Goal: Task Accomplishment & Management: Manage account settings

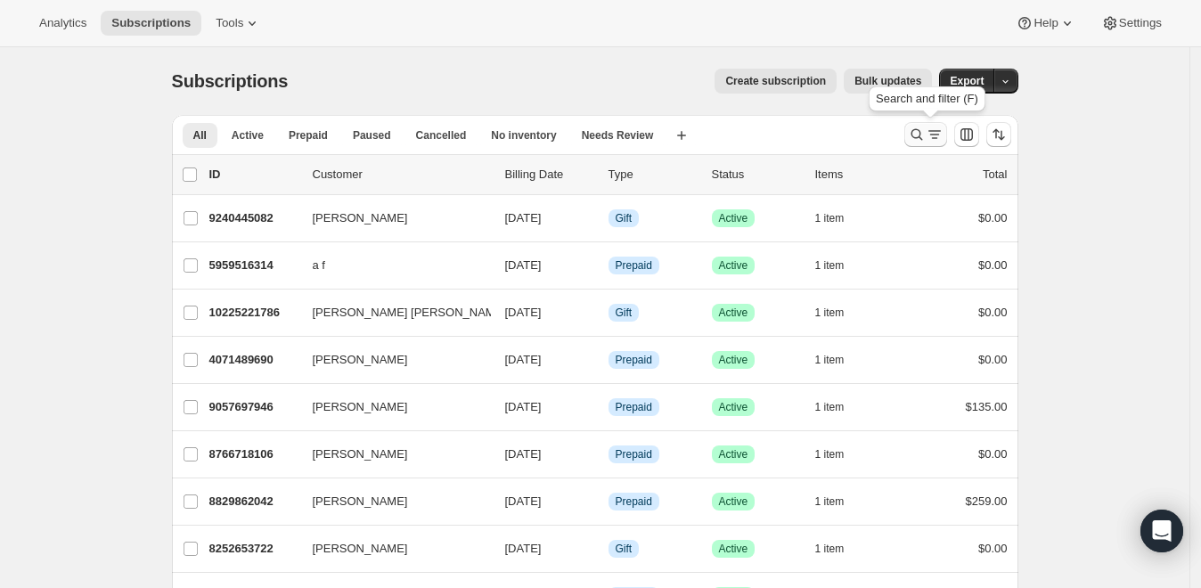
click at [920, 131] on icon "Search and filter results" at bounding box center [917, 135] width 18 height 18
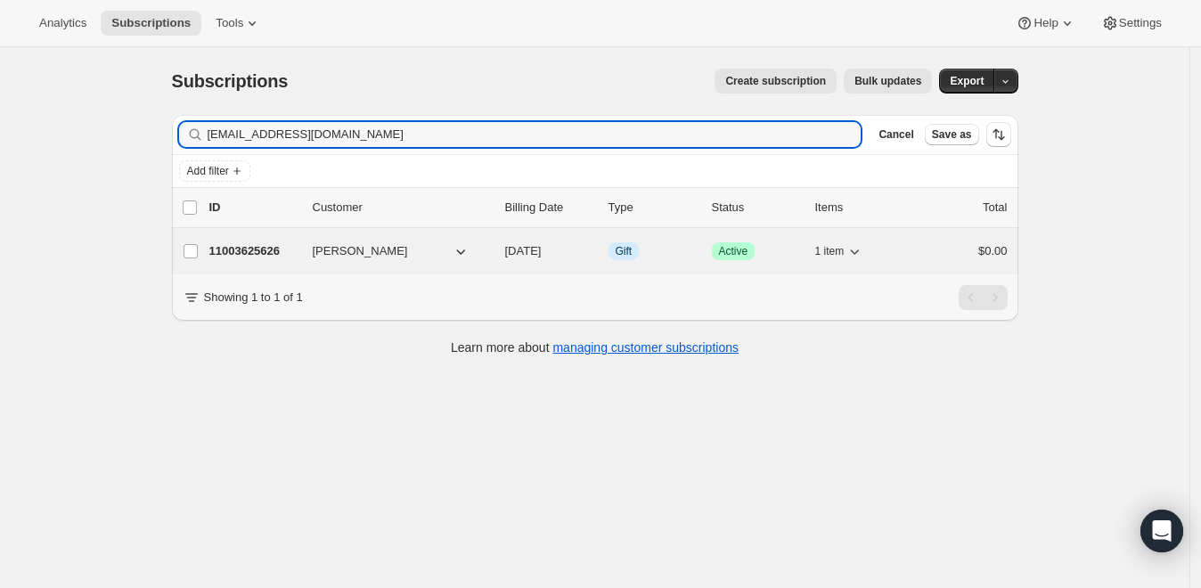
type input "[EMAIL_ADDRESS][DOMAIN_NAME]"
click at [284, 249] on p "11003625626" at bounding box center [253, 251] width 89 height 18
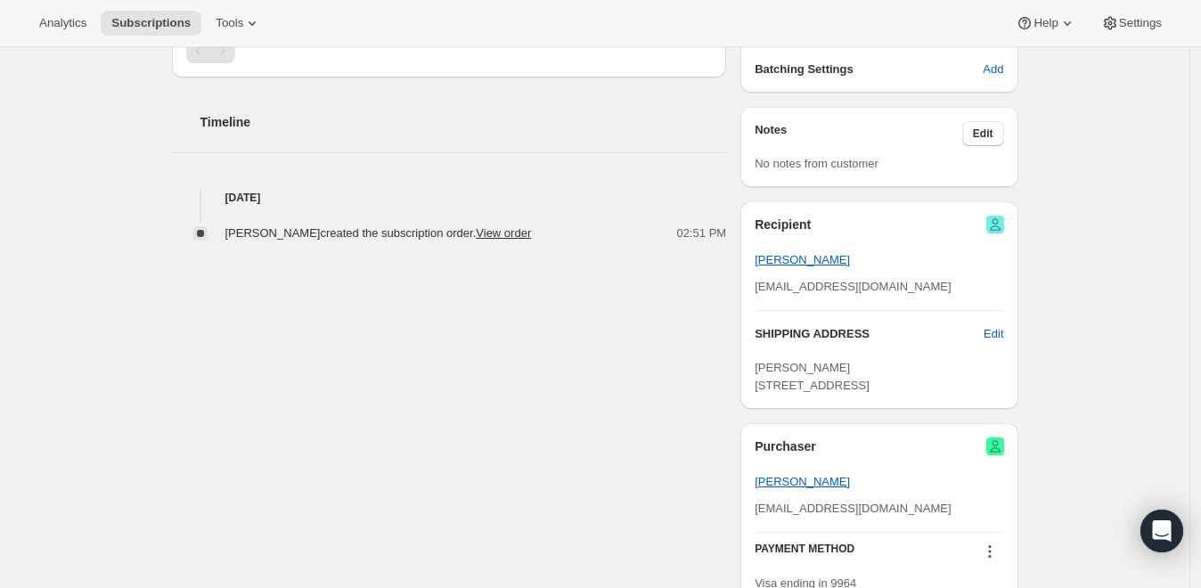
scroll to position [581, 0]
click at [390, 414] on div "[PERSON_NAME] Purchaser [EMAIL_ADDRESS][DOMAIN_NAME] 1 subscription $544.58 LTV…" at bounding box center [588, 125] width 860 height 1211
click at [996, 333] on span "Edit" at bounding box center [993, 332] width 20 height 18
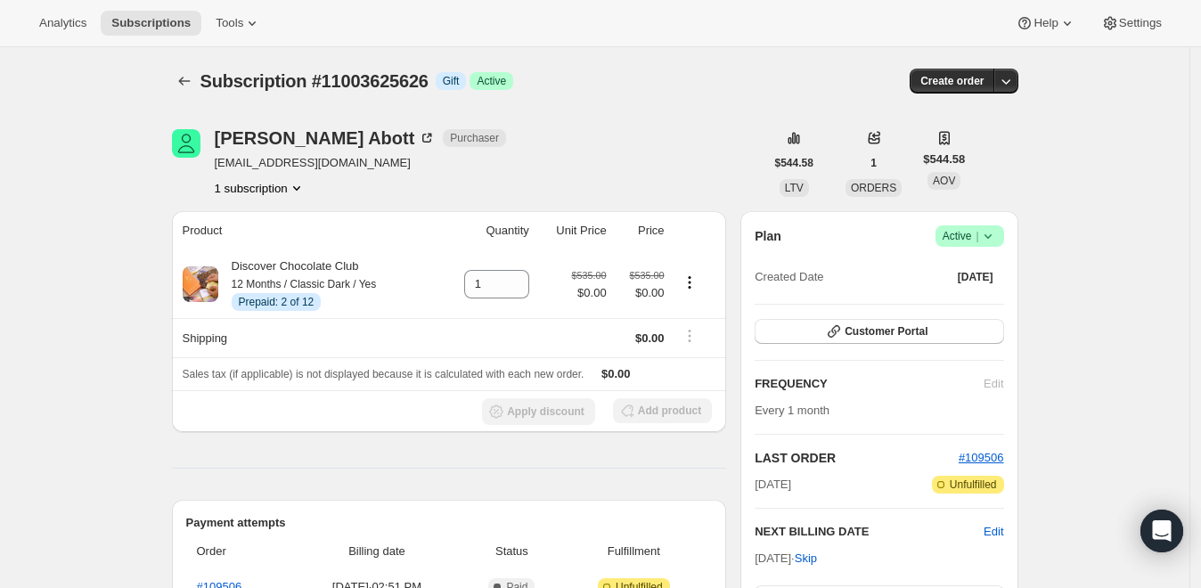
select select "[GEOGRAPHIC_DATA]"
select select "VA"
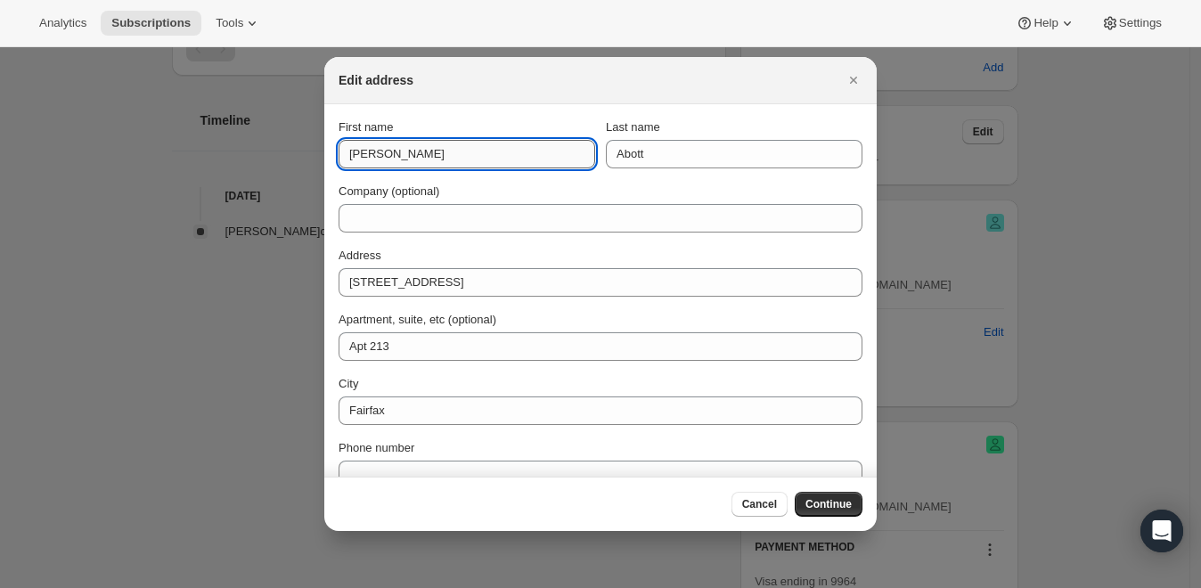
click at [375, 155] on input "[PERSON_NAME]" at bounding box center [466, 154] width 257 height 29
paste input "[PERSON_NAME]"
click at [418, 156] on input "[PERSON_NAME]" at bounding box center [466, 154] width 257 height 29
type input "[PERSON_NAME]"
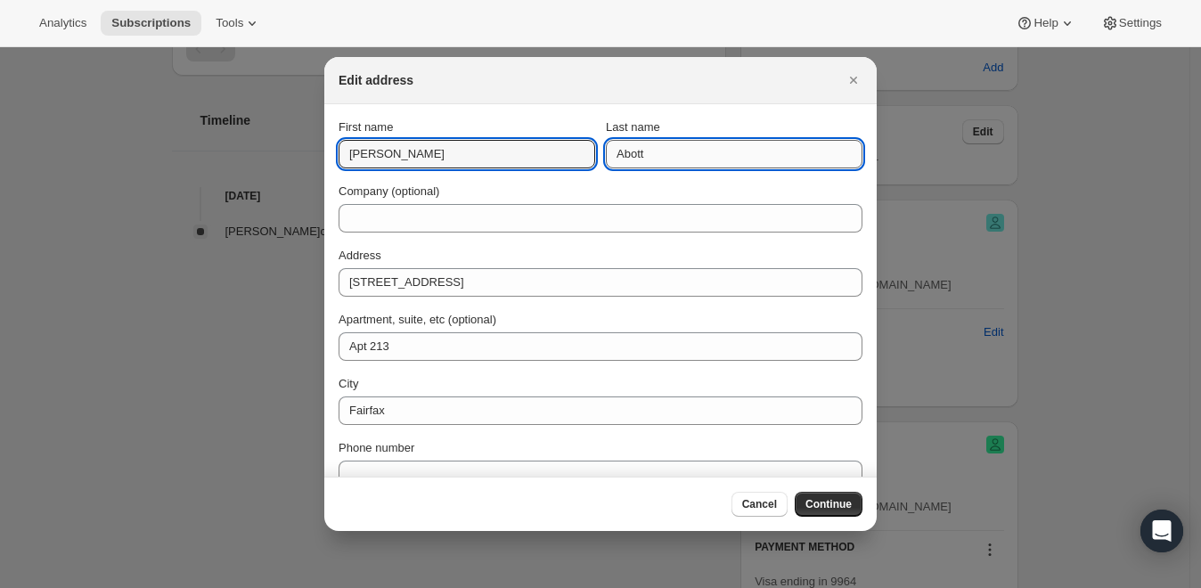
click at [712, 159] on input "Abott" at bounding box center [734, 154] width 257 height 29
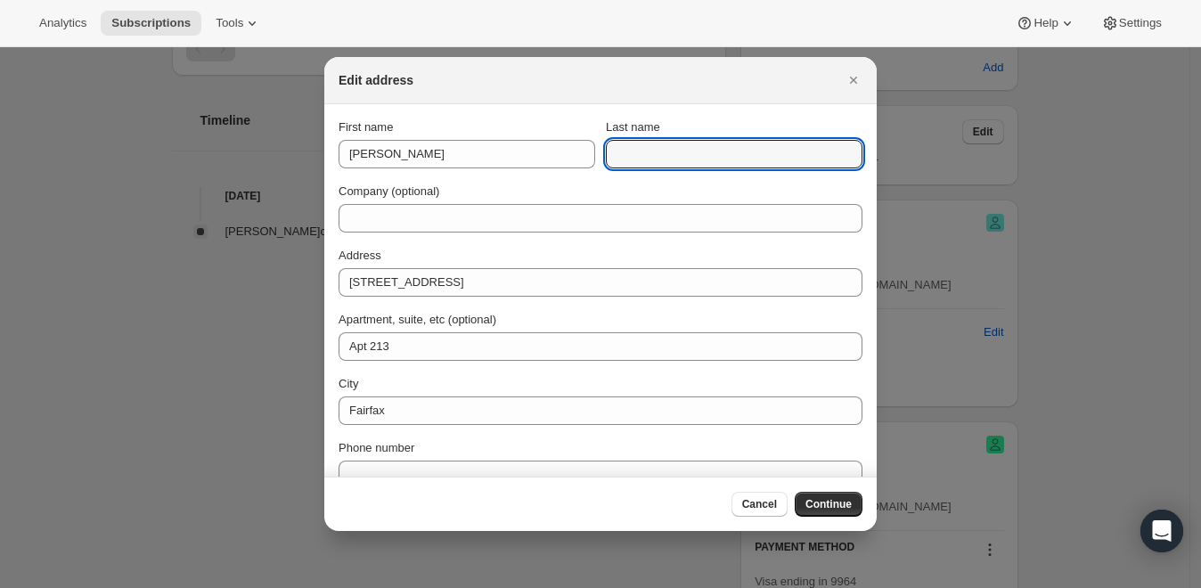
paste input "[PERSON_NAME]"
type input "[PERSON_NAME]"
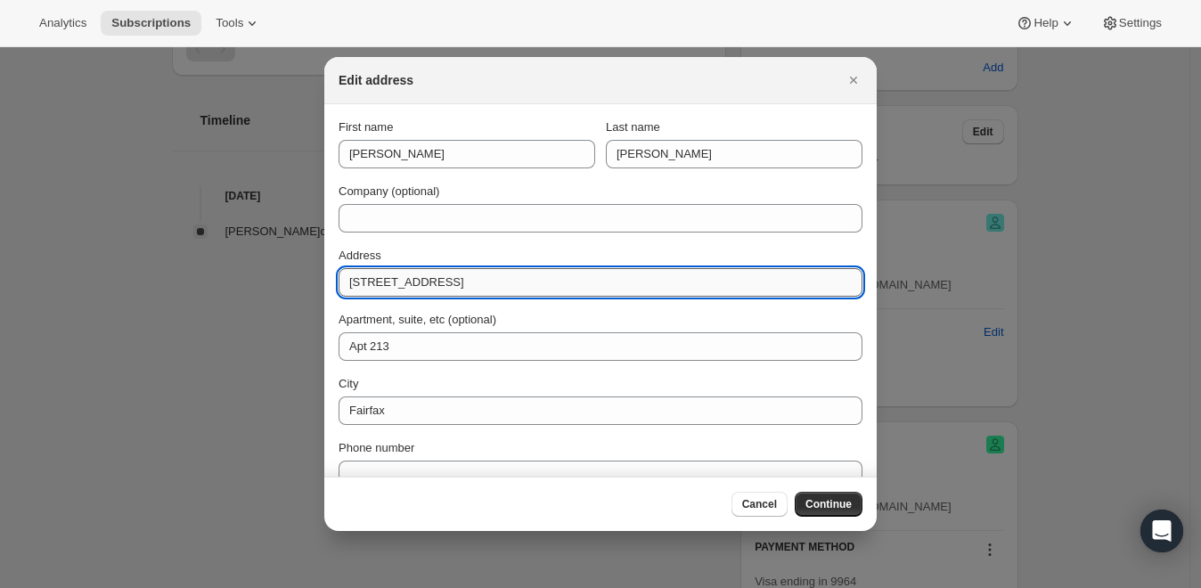
click at [366, 277] on input "[STREET_ADDRESS]" at bounding box center [600, 282] width 524 height 29
paste input "[STREET_ADDRESS]"
type input "[STREET_ADDRESS]"
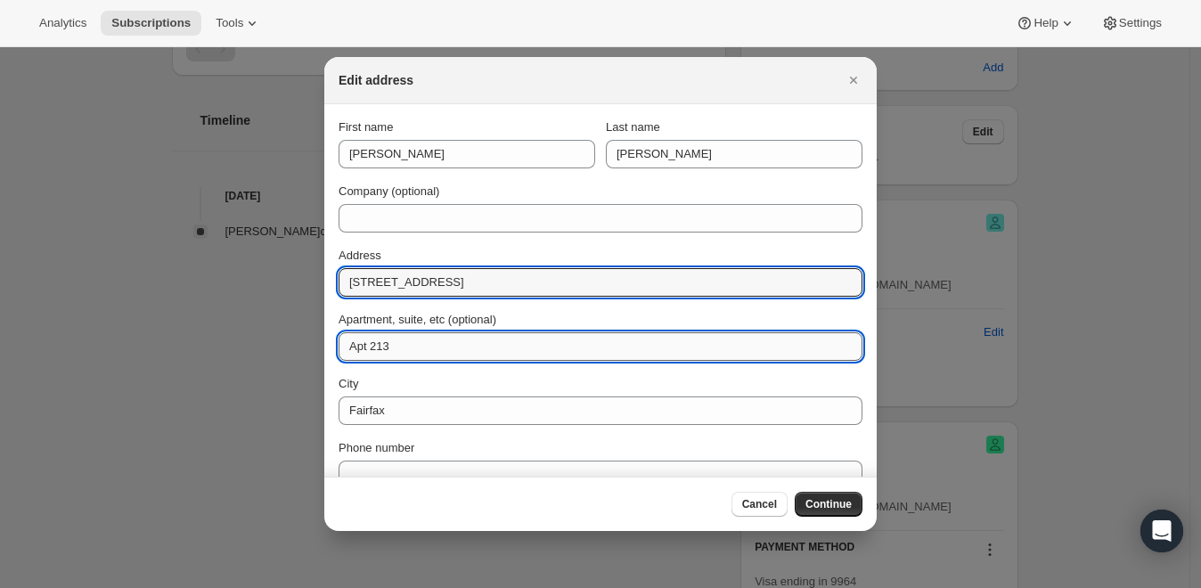
click at [428, 354] on input "Apt 213" at bounding box center [600, 346] width 524 height 29
click at [539, 285] on input "[STREET_ADDRESS]" at bounding box center [600, 282] width 524 height 29
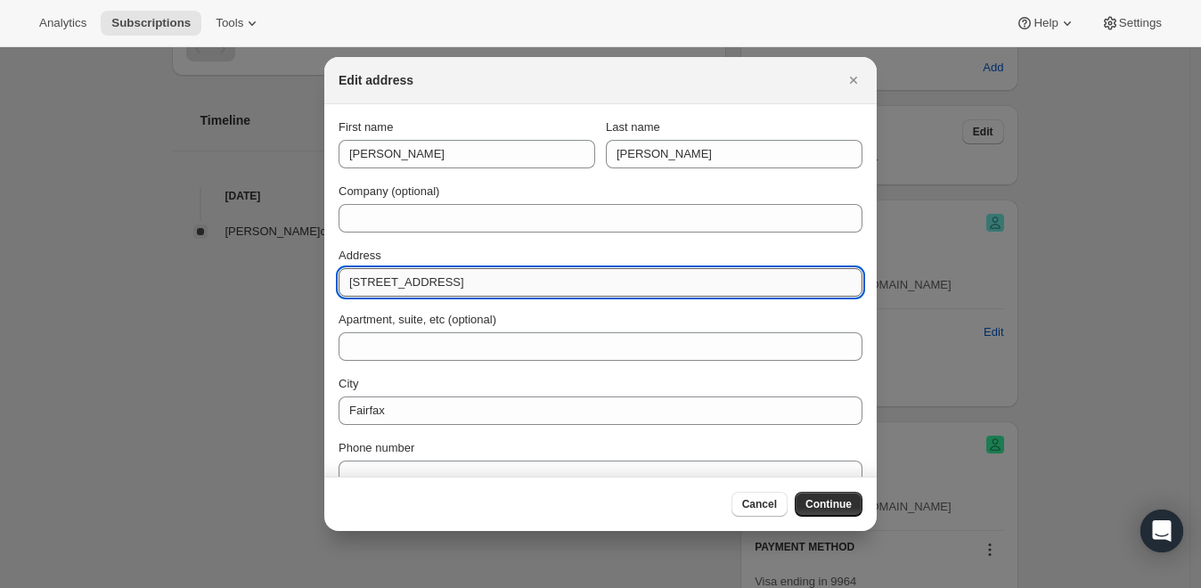
click at [539, 285] on input "[STREET_ADDRESS]" at bounding box center [600, 282] width 524 height 29
type input "[STREET_ADDRESS]"
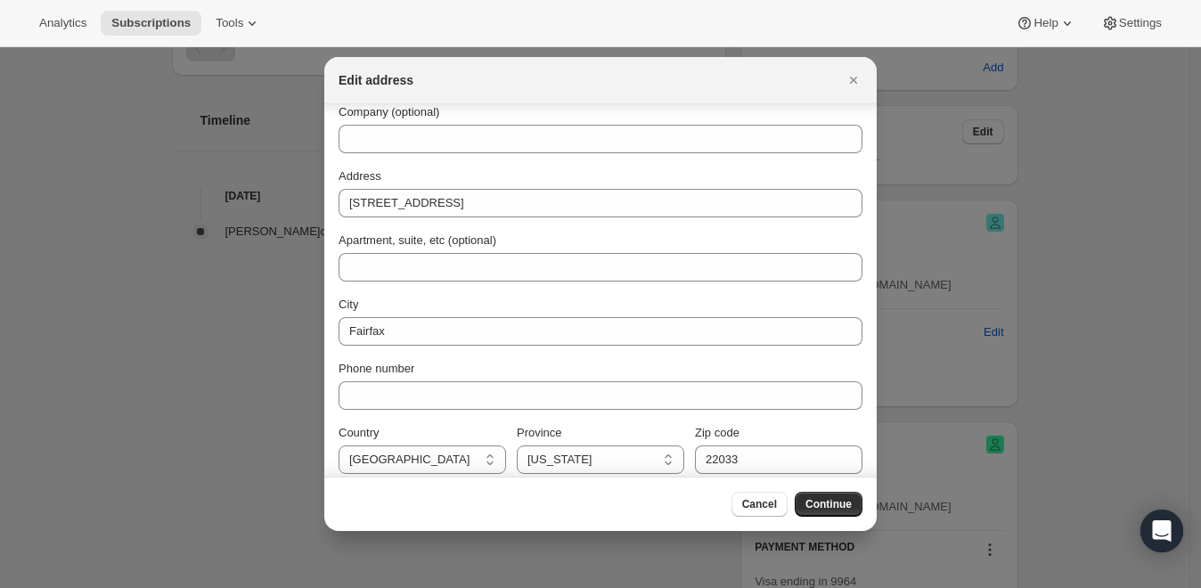
scroll to position [90, 0]
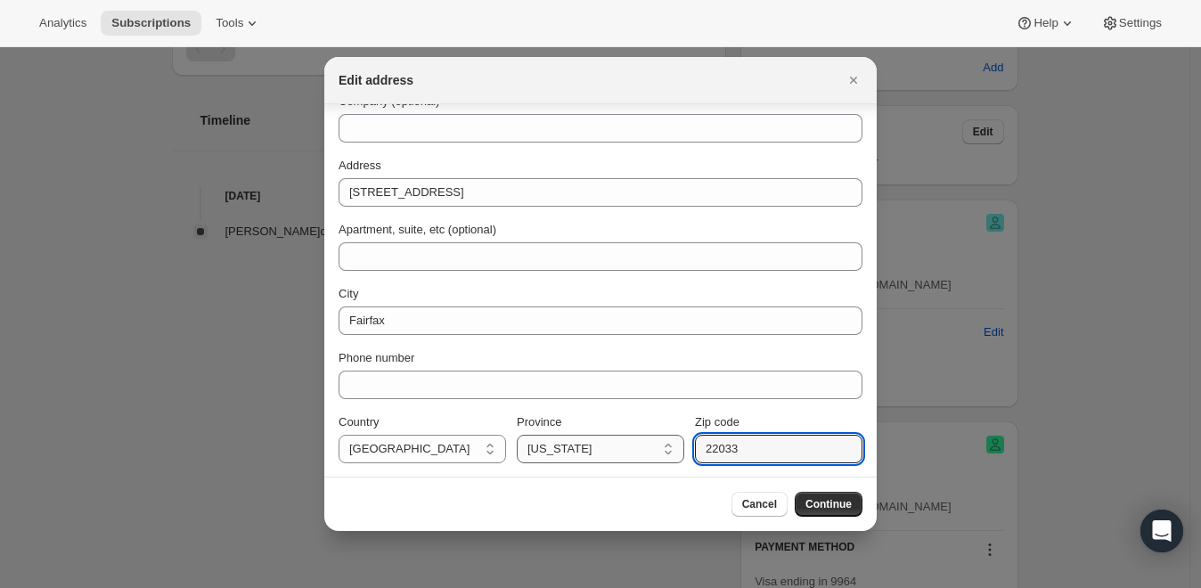
drag, startPoint x: 753, startPoint y: 444, endPoint x: 622, endPoint y: 454, distance: 131.3
click at [622, 454] on div "Country [GEOGRAPHIC_DATA] [GEOGRAPHIC_DATA] [GEOGRAPHIC_DATA] [GEOGRAPHIC_DATA]…" at bounding box center [600, 438] width 524 height 50
paste input "0"
type input "22030"
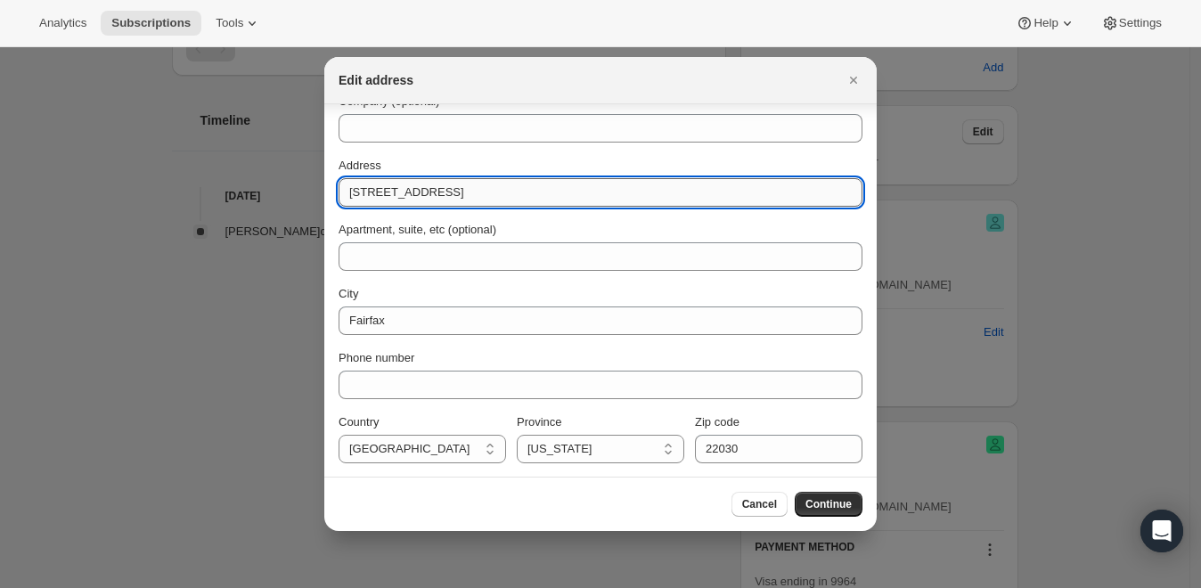
click at [474, 193] on input "[STREET_ADDRESS]" at bounding box center [600, 192] width 524 height 29
click at [513, 187] on input "[STREET_ADDRESS]" at bounding box center [600, 192] width 524 height 29
type input "[STREET_ADDRESS]"
click at [824, 506] on span "Continue" at bounding box center [828, 504] width 46 height 14
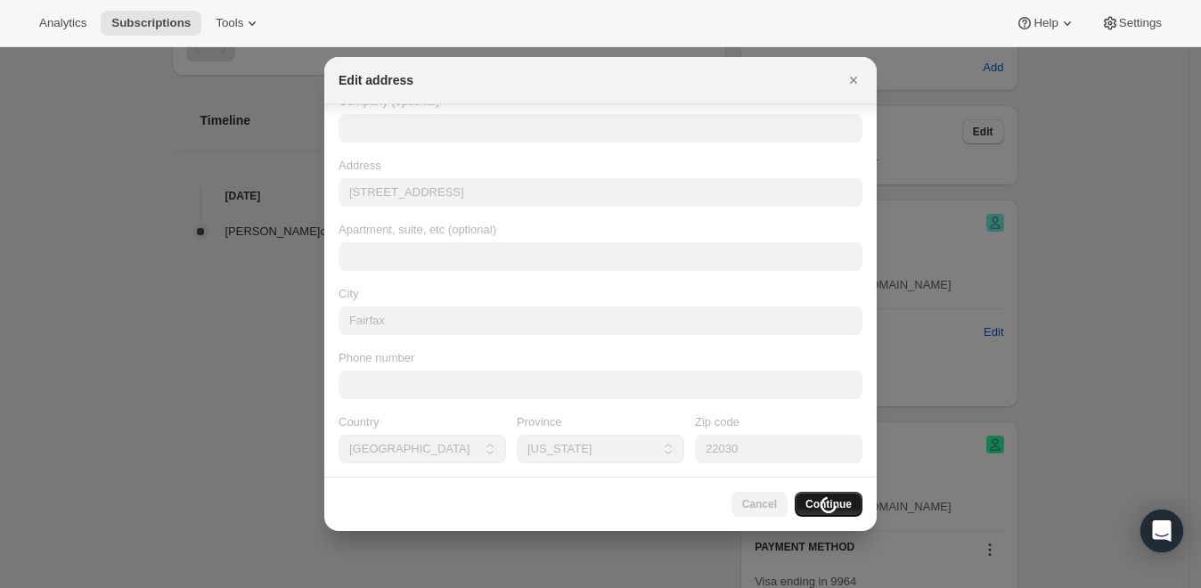
scroll to position [0, 0]
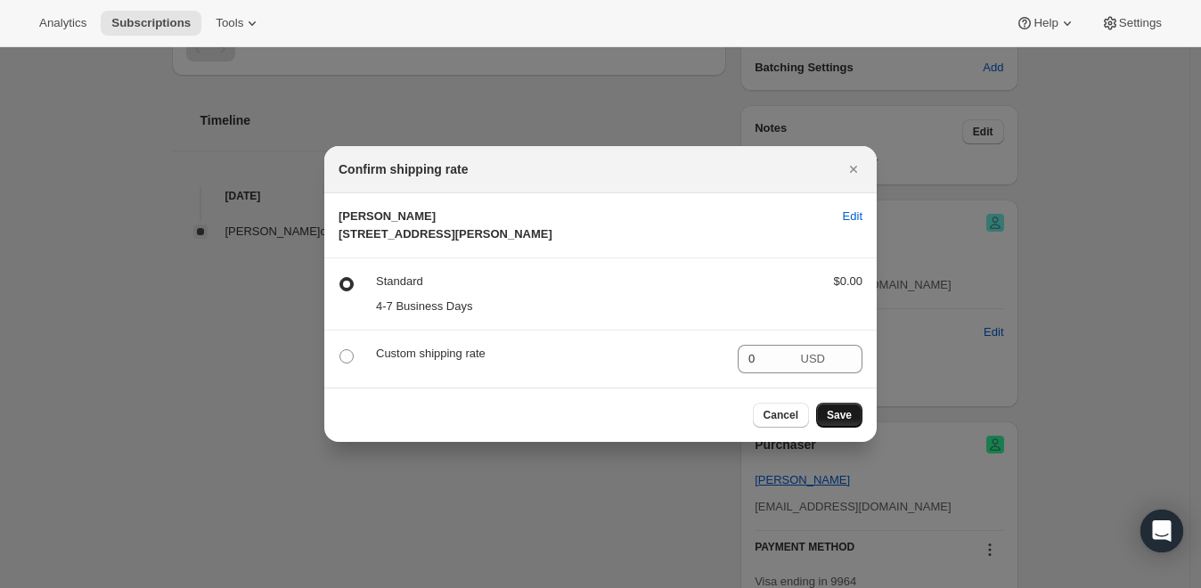
click at [836, 422] on span "Save" at bounding box center [839, 415] width 25 height 14
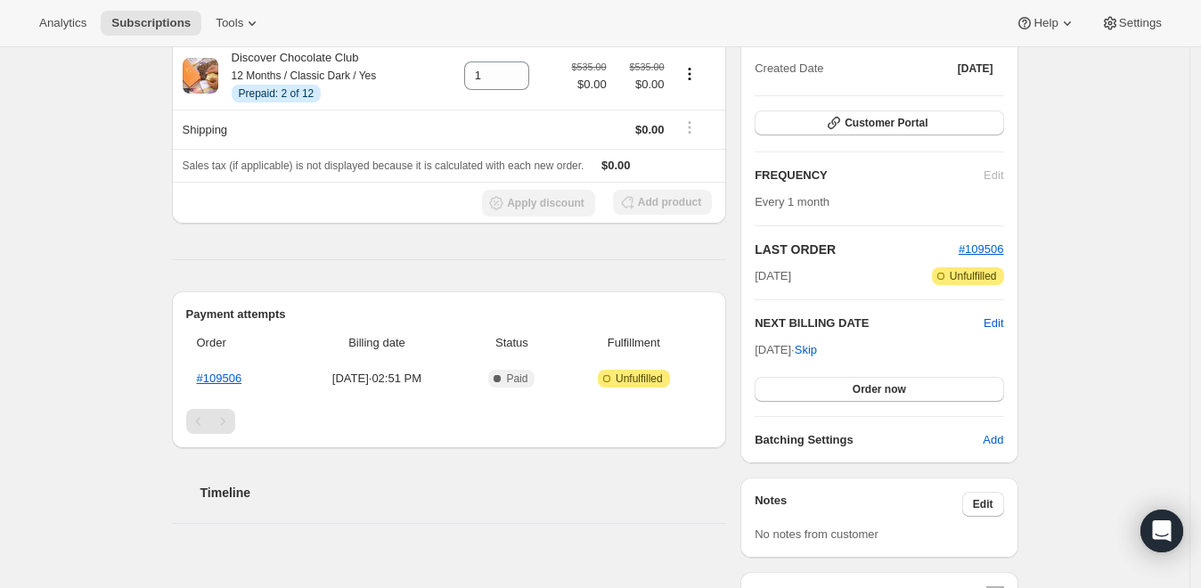
scroll to position [581, 0]
